Goal: Task Accomplishment & Management: Complete application form

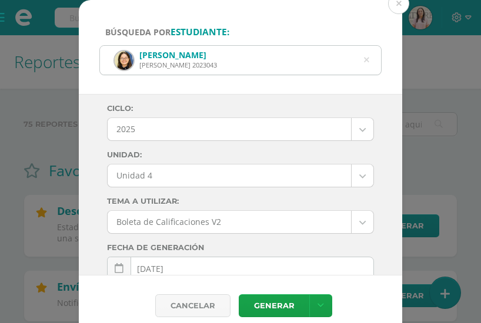
select select "Unidad 4"
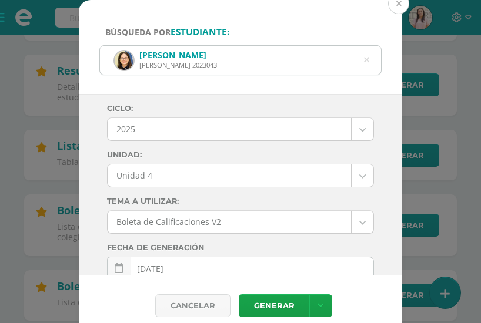
click at [398, 6] on button at bounding box center [398, 3] width 21 height 21
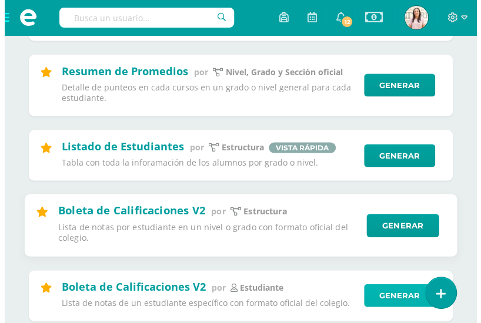
scroll to position [871, 0]
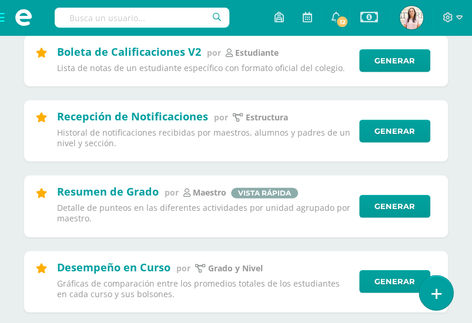
click at [441, 296] on link at bounding box center [435, 293] width 33 height 34
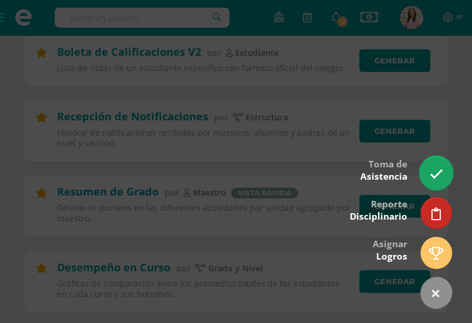
click at [438, 184] on link at bounding box center [435, 173] width 33 height 34
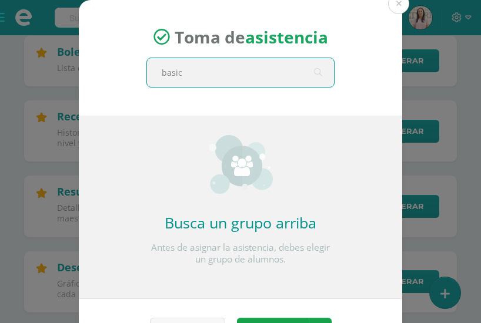
type input "basico"
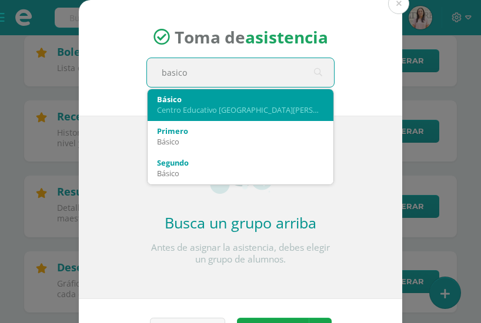
click at [255, 103] on div "Básico" at bounding box center [240, 99] width 167 height 11
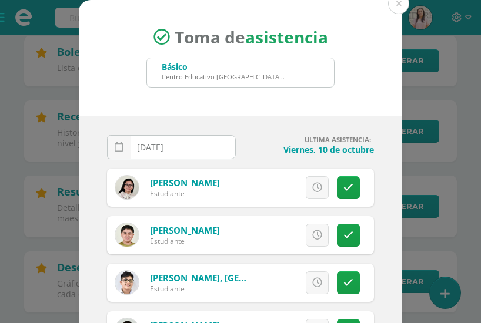
click at [187, 153] on input "[DATE]" at bounding box center [172, 147] width 128 height 23
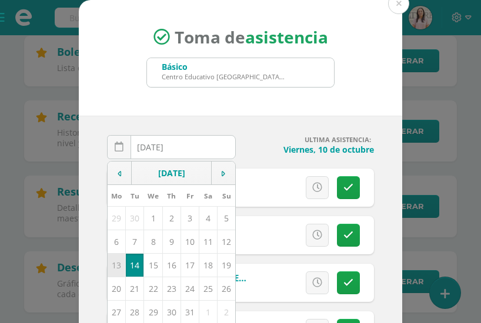
click at [118, 260] on td "13" at bounding box center [117, 265] width 18 height 24
type input "2025-10-13"
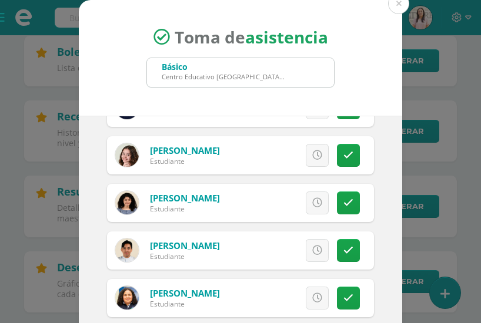
scroll to position [120, 0]
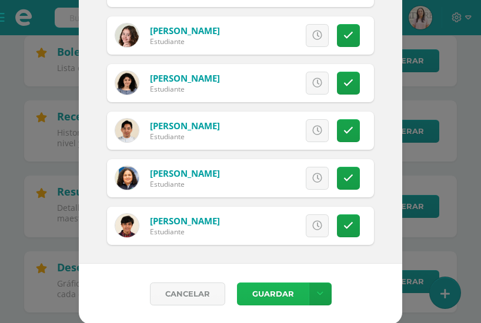
click at [254, 291] on button "Guardar" at bounding box center [273, 294] width 72 height 23
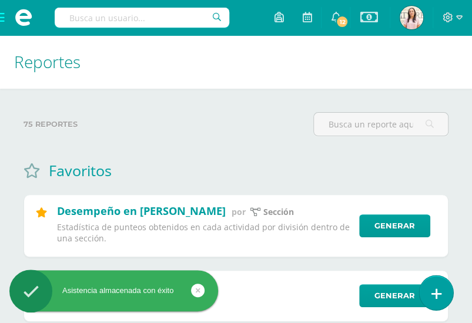
click at [432, 293] on icon at bounding box center [436, 294] width 11 height 14
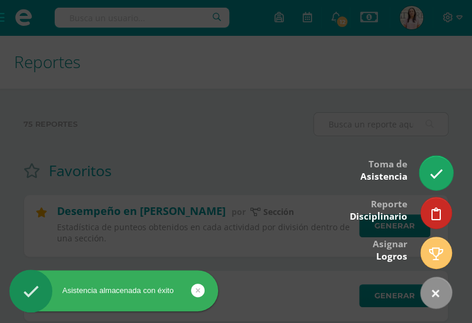
click at [431, 176] on icon at bounding box center [436, 174] width 14 height 14
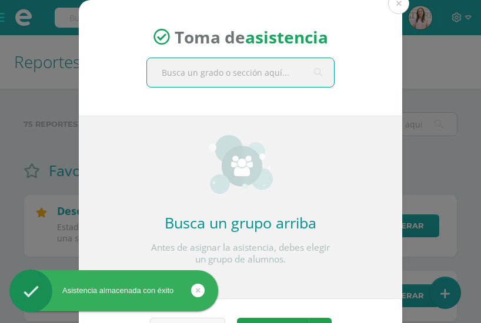
click at [242, 75] on input "text" at bounding box center [240, 72] width 187 height 29
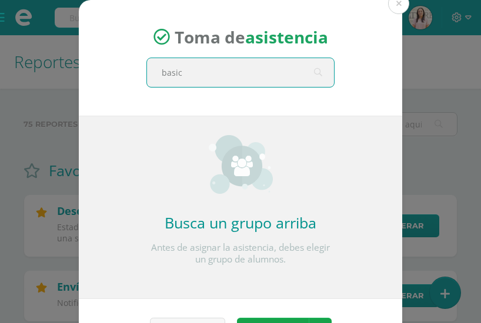
type input "basico"
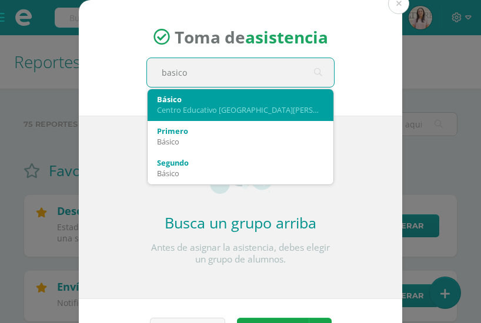
click at [235, 112] on div "Centro Educativo [GEOGRAPHIC_DATA][PERSON_NAME]" at bounding box center [240, 110] width 167 height 11
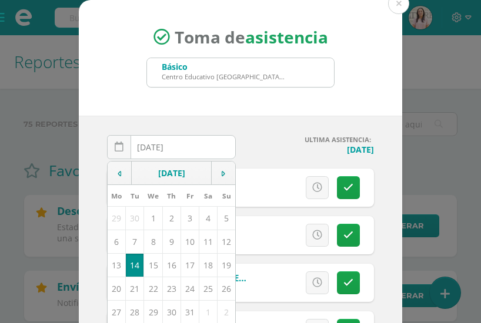
click at [276, 144] on h4 "Lunes, 13 de octubre" at bounding box center [309, 149] width 129 height 11
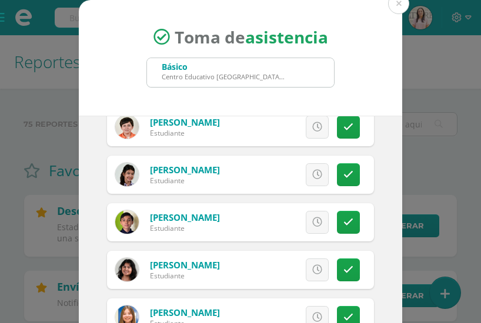
scroll to position [237, 0]
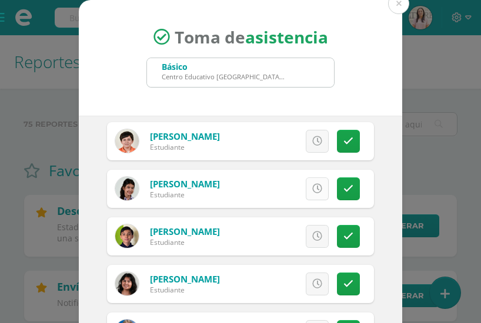
click at [306, 193] on link at bounding box center [317, 188] width 23 height 23
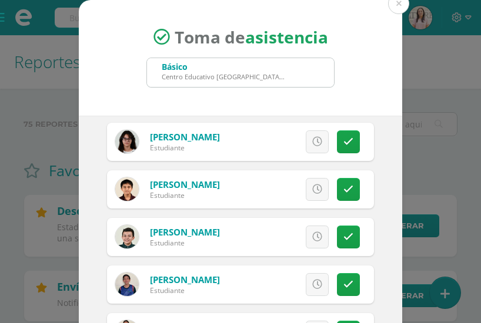
scroll to position [618, 0]
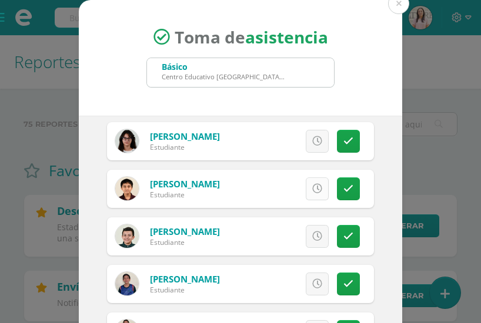
click at [312, 192] on icon at bounding box center [317, 189] width 10 height 10
click at [312, 236] on icon at bounding box center [317, 237] width 10 height 10
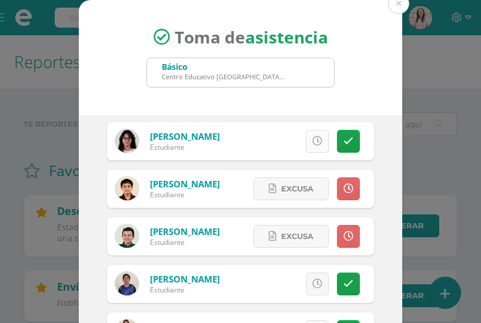
click at [306, 146] on link at bounding box center [317, 141] width 23 height 23
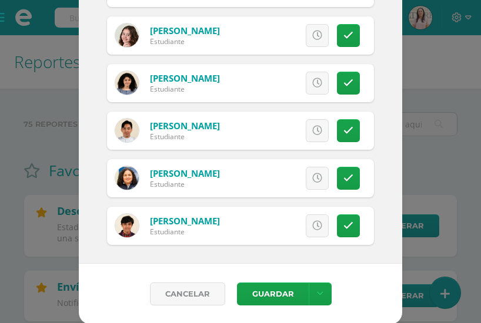
scroll to position [118, 0]
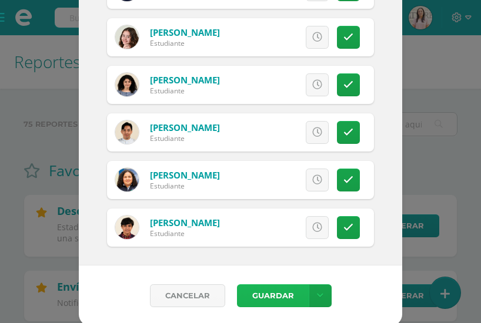
click at [251, 299] on button "Guardar" at bounding box center [273, 295] width 72 height 23
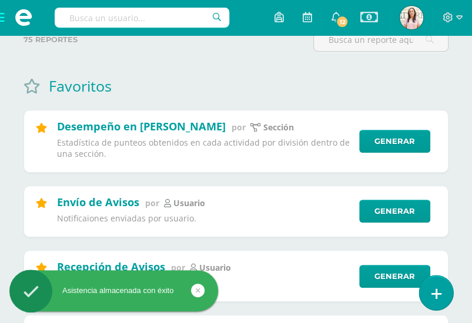
click at [442, 299] on link at bounding box center [435, 293] width 33 height 34
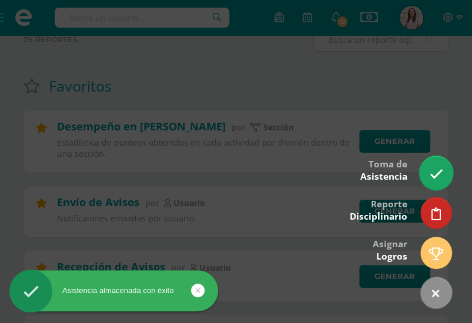
click at [440, 165] on link at bounding box center [435, 173] width 33 height 34
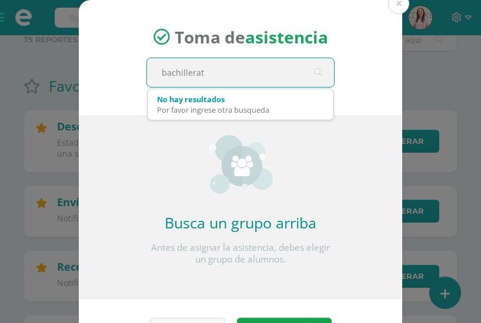
type input "bachillerato"
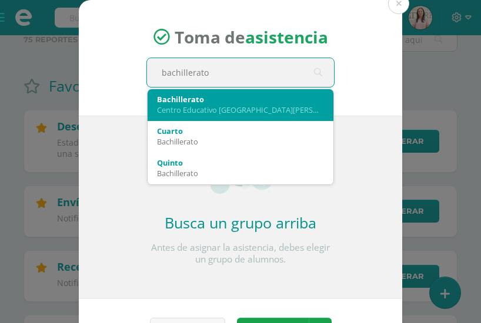
click at [248, 100] on div "Bachillerato" at bounding box center [240, 99] width 167 height 11
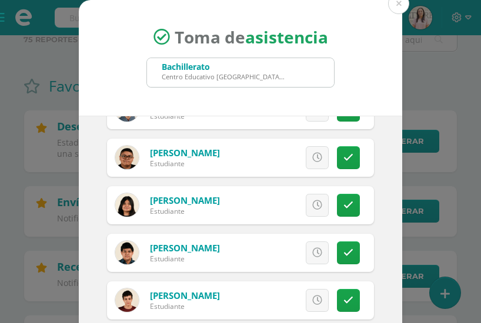
scroll to position [364, 0]
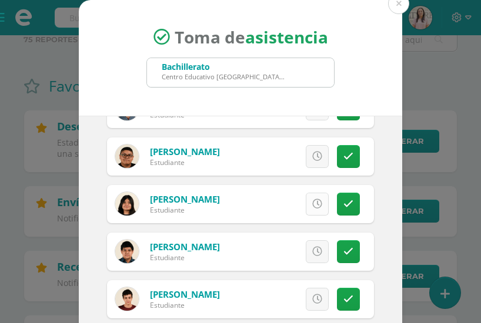
click at [312, 199] on icon at bounding box center [317, 204] width 10 height 10
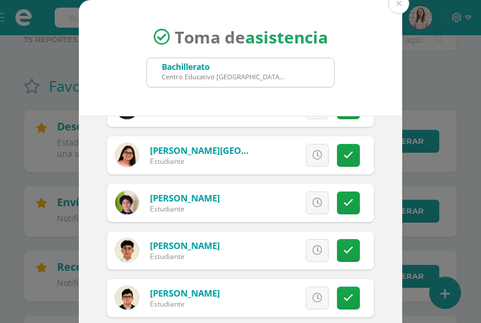
scroll to position [120, 0]
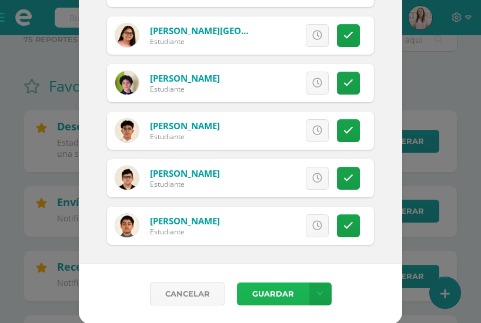
click at [266, 296] on button "Guardar" at bounding box center [273, 294] width 72 height 23
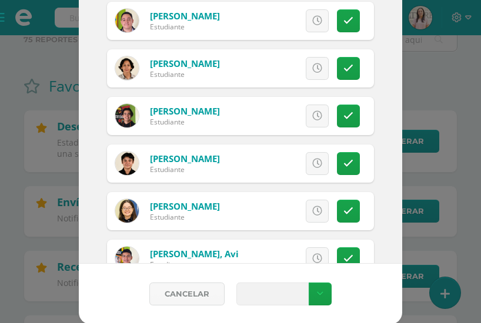
scroll to position [0, 0]
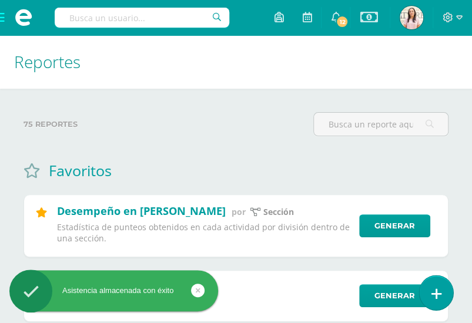
click at [432, 296] on icon at bounding box center [436, 294] width 11 height 14
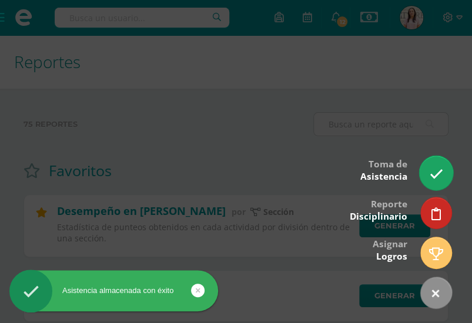
click at [436, 173] on icon at bounding box center [436, 174] width 14 height 14
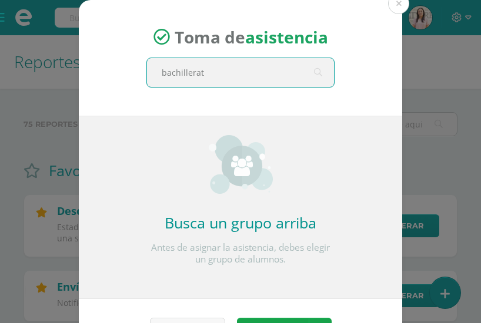
type input "bachillerato"
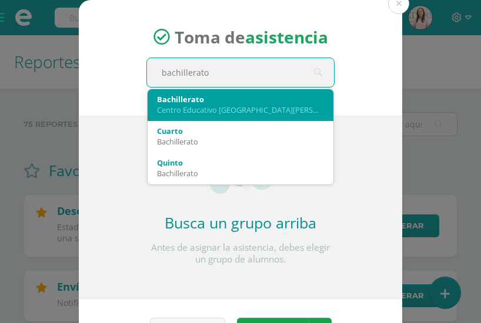
click at [180, 113] on div "Centro Educativo [GEOGRAPHIC_DATA][PERSON_NAME]" at bounding box center [240, 110] width 167 height 11
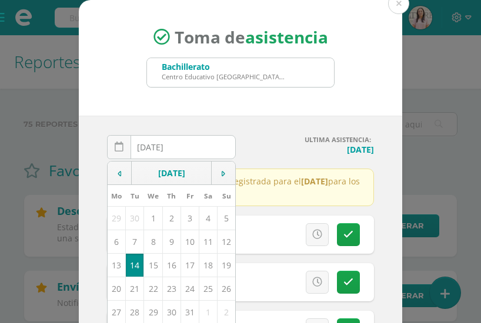
click at [353, 82] on div "Toma de asistencia Bachillerato Centro Educativo El Valle bachillerato" at bounding box center [240, 58] width 323 height 116
click at [197, 147] on input "[DATE]" at bounding box center [172, 147] width 128 height 23
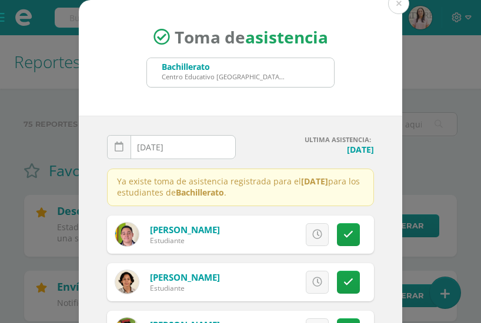
click at [186, 150] on input "[DATE]" at bounding box center [172, 147] width 128 height 23
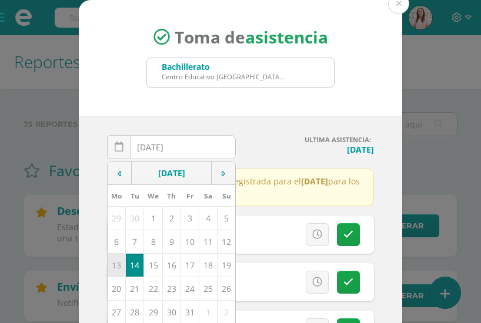
click at [116, 264] on td "13" at bounding box center [117, 265] width 18 height 24
type input "2025-10-13"
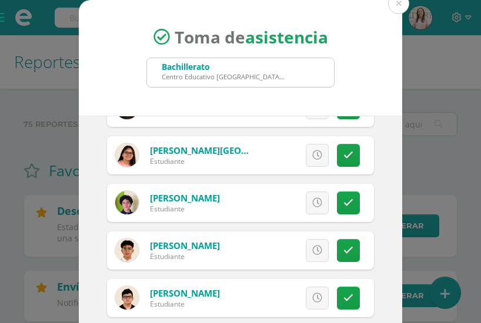
scroll to position [120, 0]
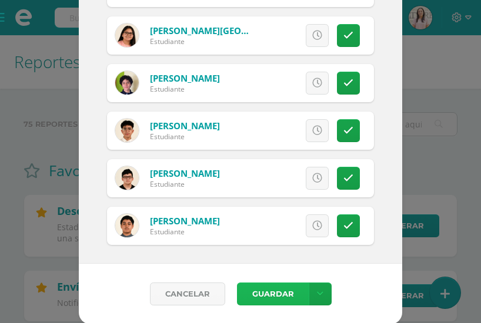
click at [260, 289] on button "Guardar" at bounding box center [273, 294] width 72 height 23
